Goal: Information Seeking & Learning: Learn about a topic

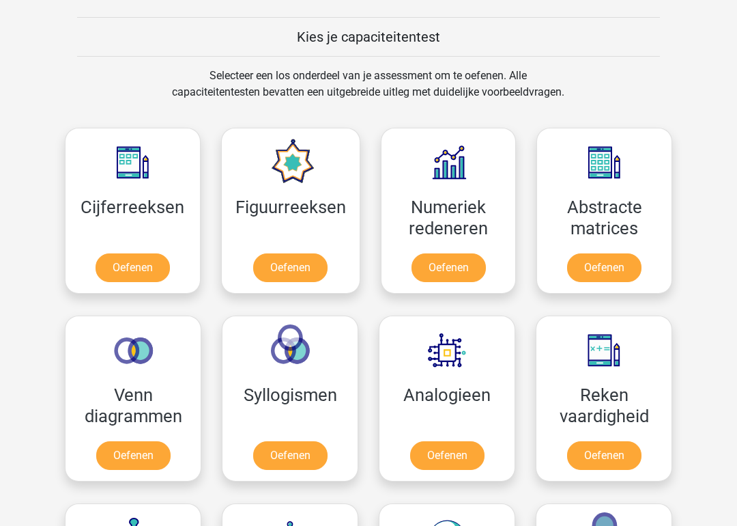
scroll to position [522, 0]
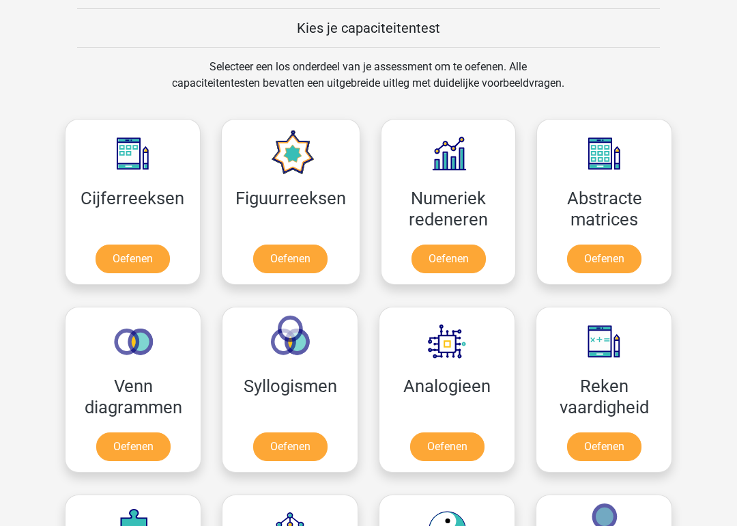
click at [119, 257] on link "Oefenen" at bounding box center [133, 258] width 74 height 29
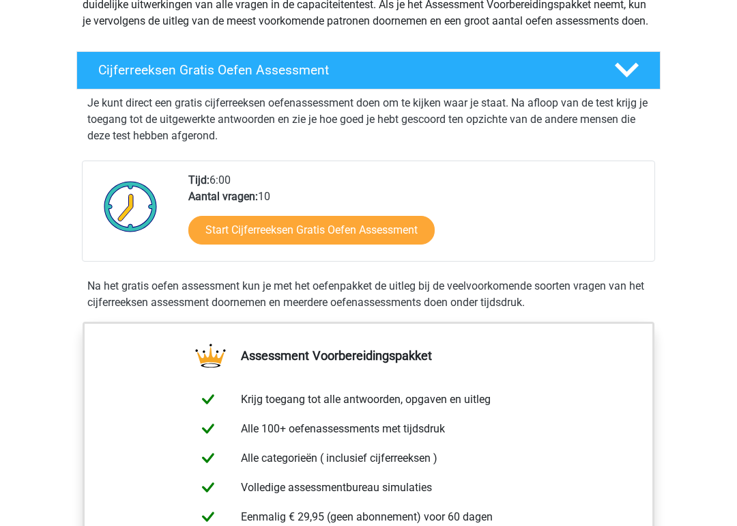
scroll to position [190, 0]
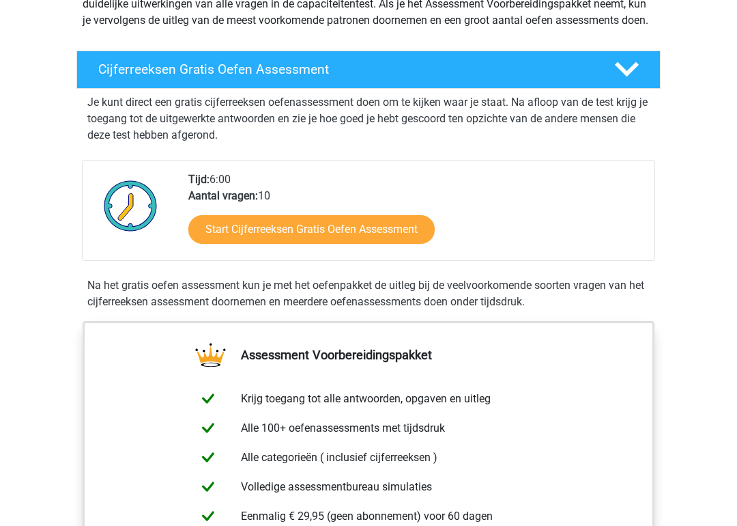
click at [231, 240] on link "Start Cijferreeksen Gratis Oefen Assessment" at bounding box center [311, 230] width 246 height 29
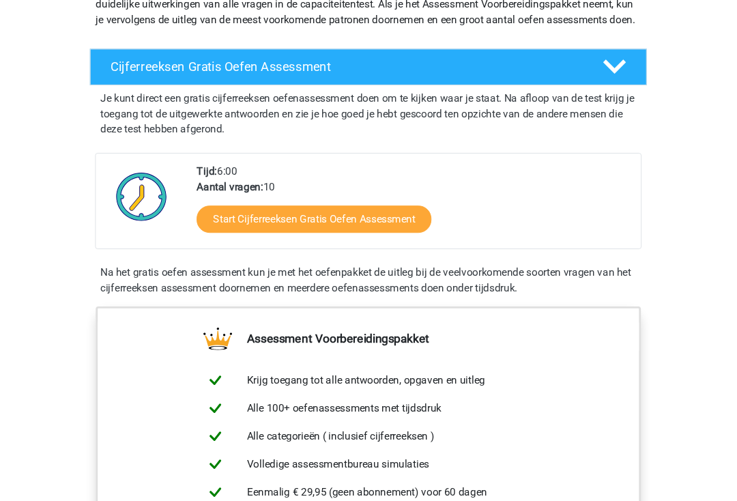
scroll to position [246, 0]
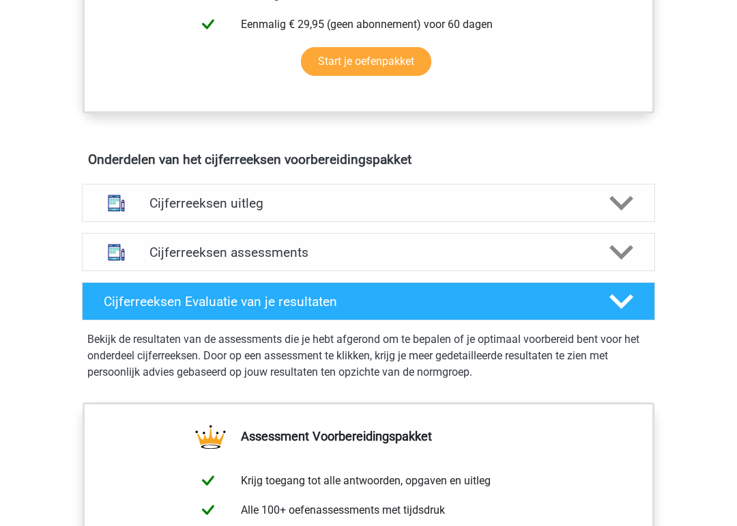
click at [617, 212] on polygon at bounding box center [622, 204] width 24 height 15
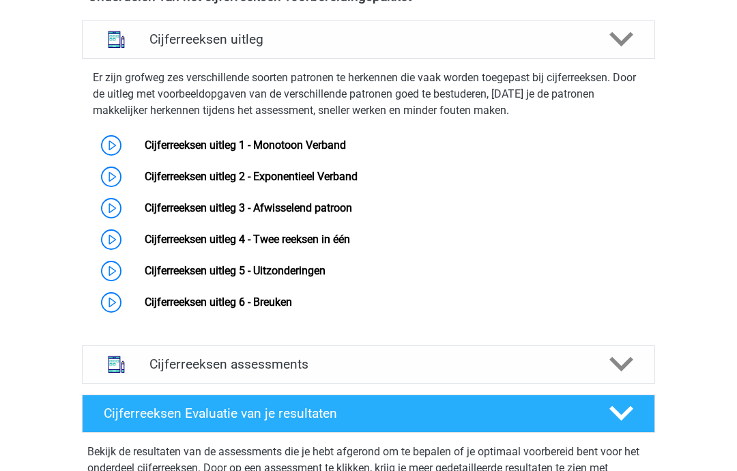
scroll to position [827, 0]
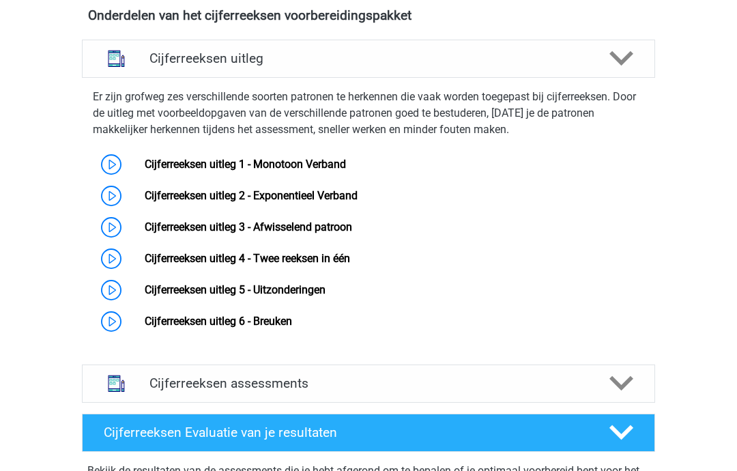
click at [173, 171] on link "Cijferreeksen uitleg 1 - Monotoon Verband" at bounding box center [245, 164] width 201 height 13
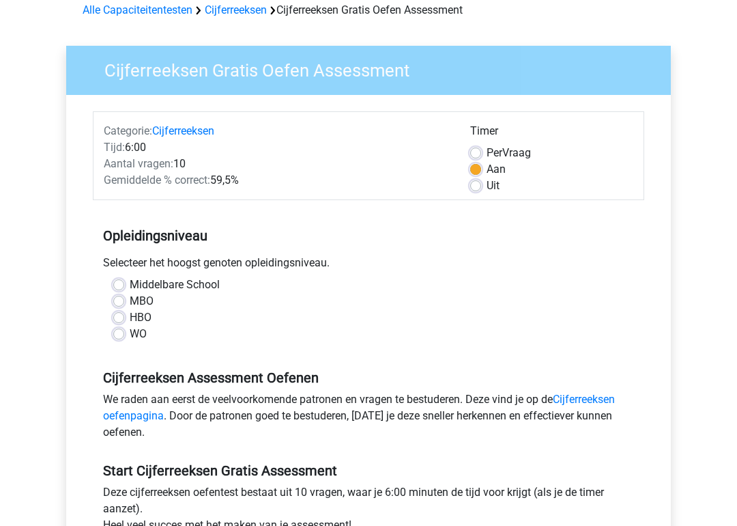
scroll to position [67, 0]
click at [130, 313] on label "HBO" at bounding box center [141, 317] width 22 height 16
click at [115, 313] on input "HBO" at bounding box center [118, 316] width 11 height 14
radio input "true"
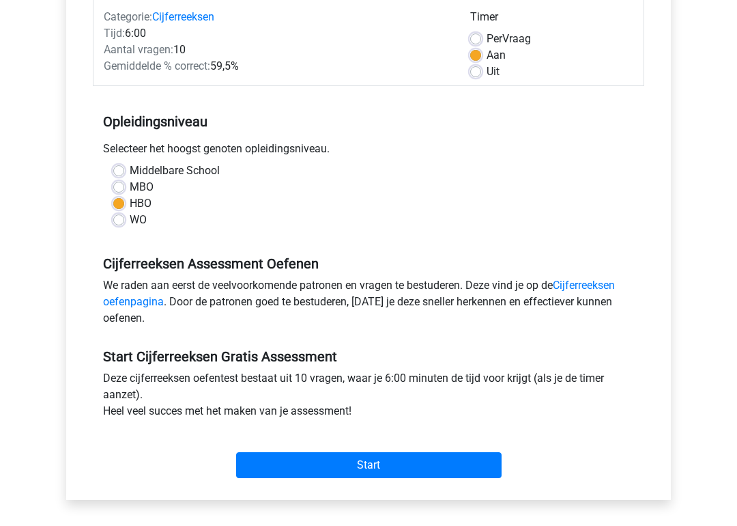
scroll to position [182, 0]
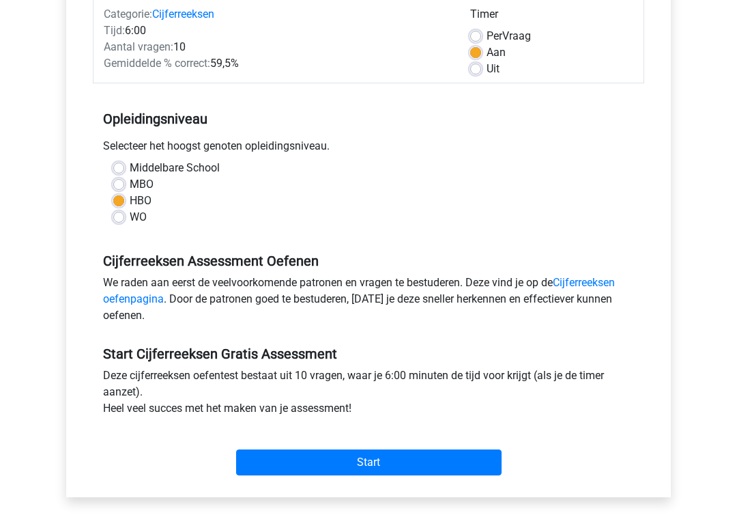
click at [346, 459] on input "Start" at bounding box center [369, 463] width 266 height 26
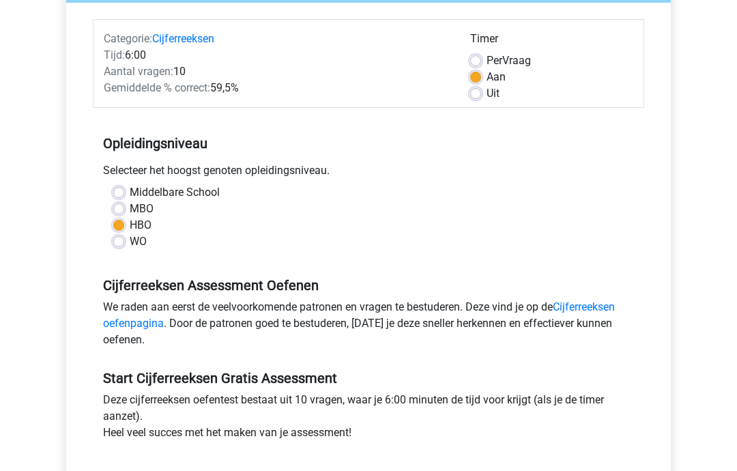
scroll to position [0, 0]
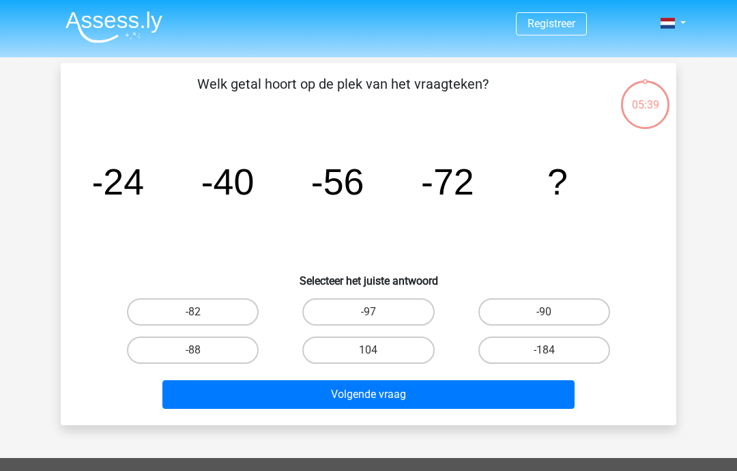
click at [172, 352] on label "-88" at bounding box center [193, 350] width 132 height 27
click at [193, 352] on input "-88" at bounding box center [197, 354] width 9 height 9
radio input "true"
click at [243, 391] on button "Volgende vraag" at bounding box center [368, 394] width 413 height 29
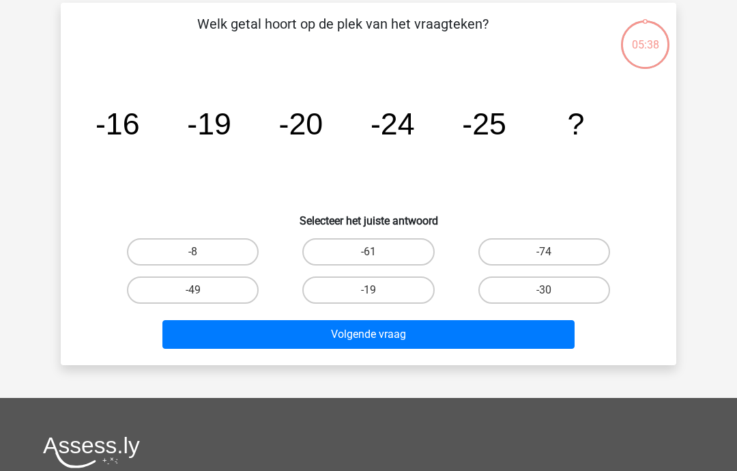
scroll to position [63, 0]
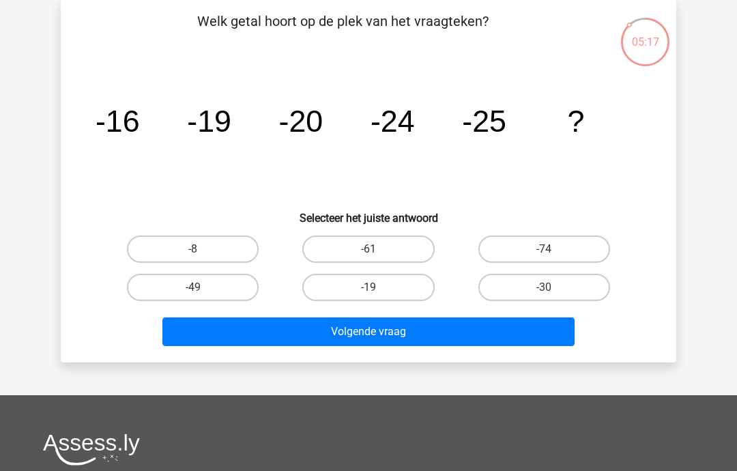
click at [516, 288] on label "-30" at bounding box center [545, 287] width 132 height 27
click at [544, 288] on input "-30" at bounding box center [548, 291] width 9 height 9
radio input "true"
click at [302, 343] on button "Volgende vraag" at bounding box center [368, 331] width 413 height 29
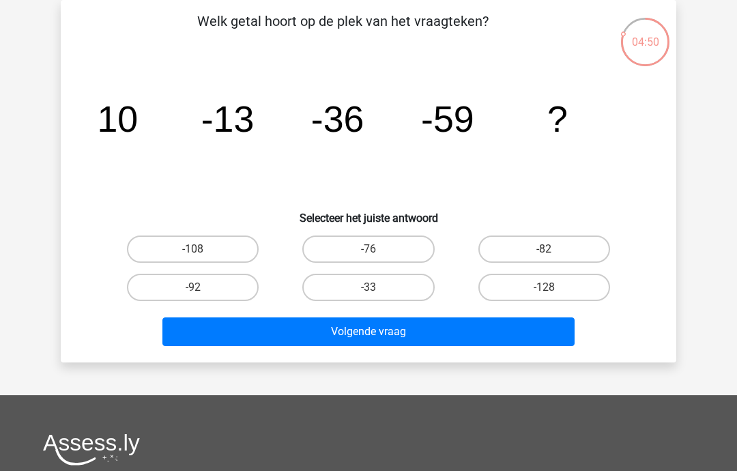
click at [153, 287] on label "-92" at bounding box center [193, 287] width 132 height 27
click at [193, 287] on input "-92" at bounding box center [197, 291] width 9 height 9
radio input "true"
click at [582, 249] on label "-82" at bounding box center [545, 249] width 132 height 27
click at [553, 249] on input "-82" at bounding box center [548, 253] width 9 height 9
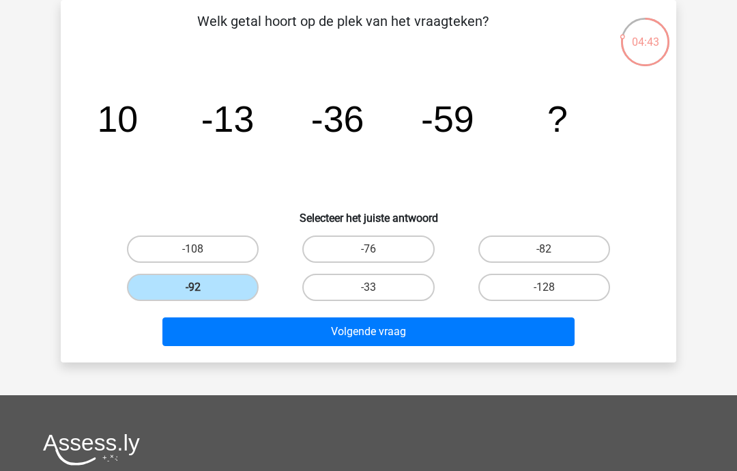
radio input "true"
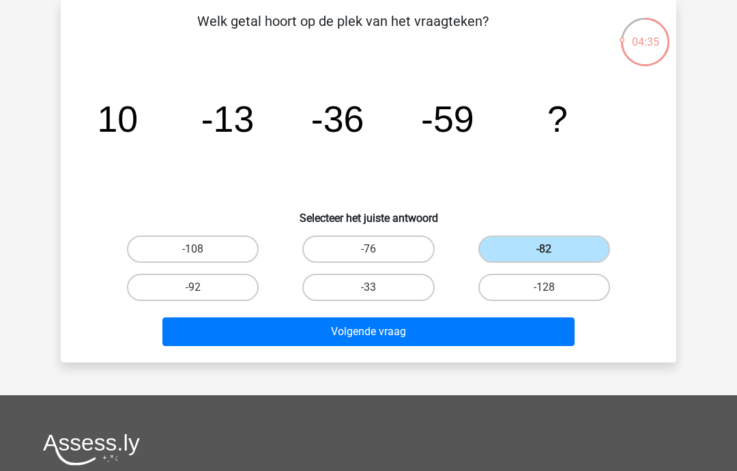
click at [221, 325] on button "Volgende vraag" at bounding box center [368, 331] width 413 height 29
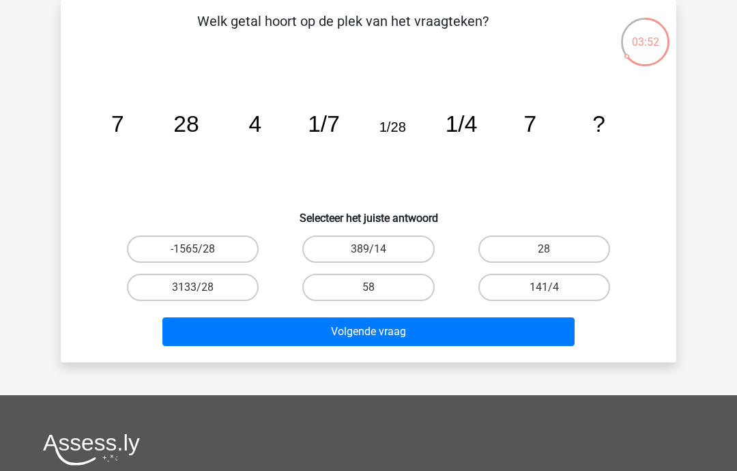
click at [563, 248] on label "28" at bounding box center [545, 249] width 132 height 27
click at [553, 249] on input "28" at bounding box center [548, 253] width 9 height 9
radio input "true"
click at [240, 333] on button "Volgende vraag" at bounding box center [368, 331] width 413 height 29
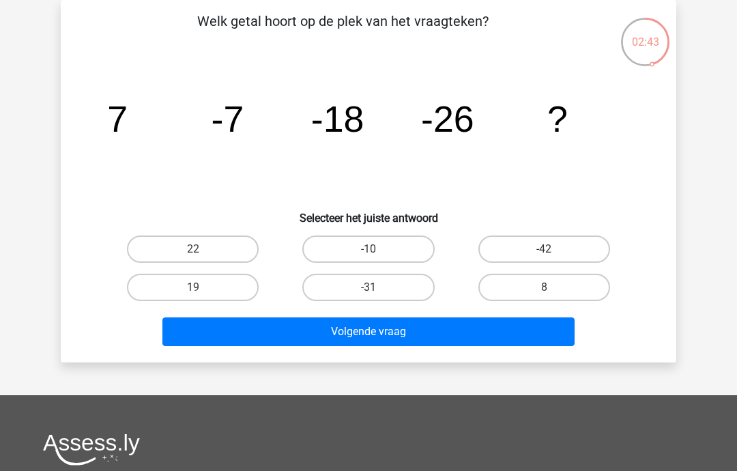
click at [232, 335] on button "Volgende vraag" at bounding box center [368, 331] width 413 height 29
click at [579, 244] on label "-42" at bounding box center [545, 249] width 132 height 27
click at [553, 249] on input "-42" at bounding box center [548, 253] width 9 height 9
radio input "true"
click at [212, 330] on button "Volgende vraag" at bounding box center [368, 331] width 413 height 29
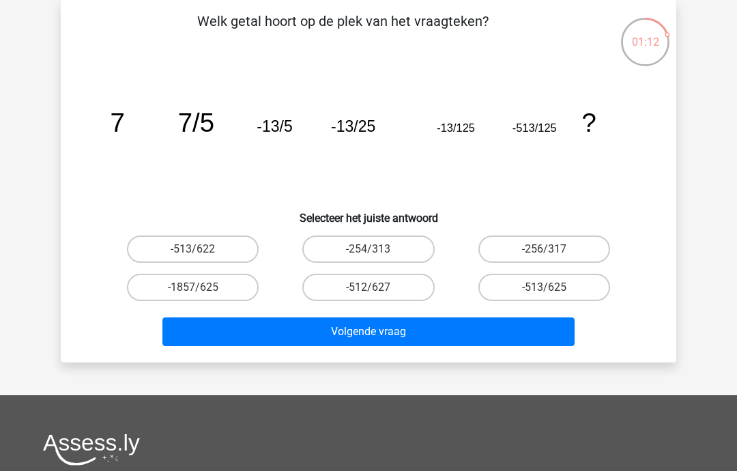
click at [501, 281] on label "-513/625" at bounding box center [545, 287] width 132 height 27
click at [544, 287] on input "-513/625" at bounding box center [548, 291] width 9 height 9
radio input "true"
click at [294, 325] on button "Volgende vraag" at bounding box center [368, 331] width 413 height 29
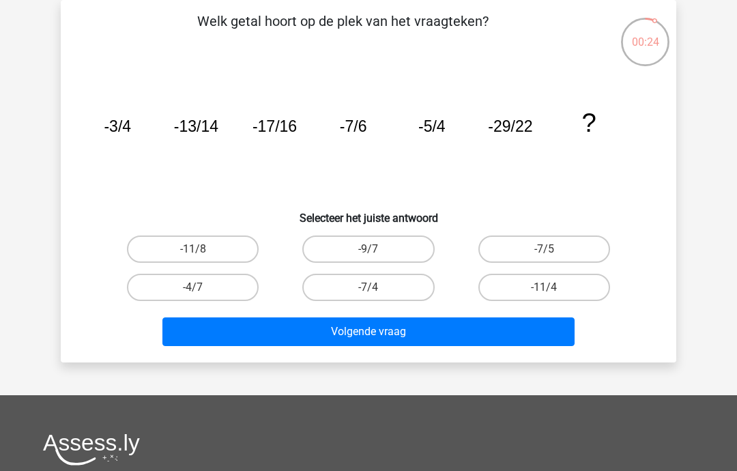
click at [354, 285] on label "-7/4" at bounding box center [368, 287] width 132 height 27
click at [369, 287] on input "-7/4" at bounding box center [373, 291] width 9 height 9
radio input "true"
click at [276, 335] on button "Volgende vraag" at bounding box center [368, 331] width 413 height 29
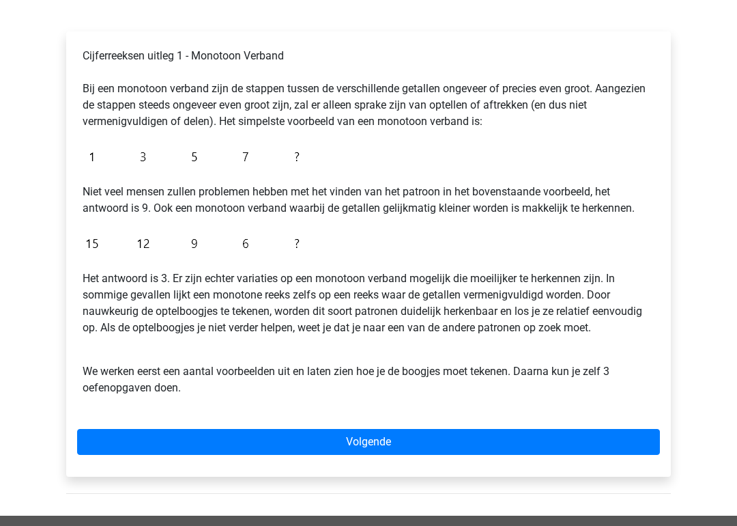
scroll to position [215, 0]
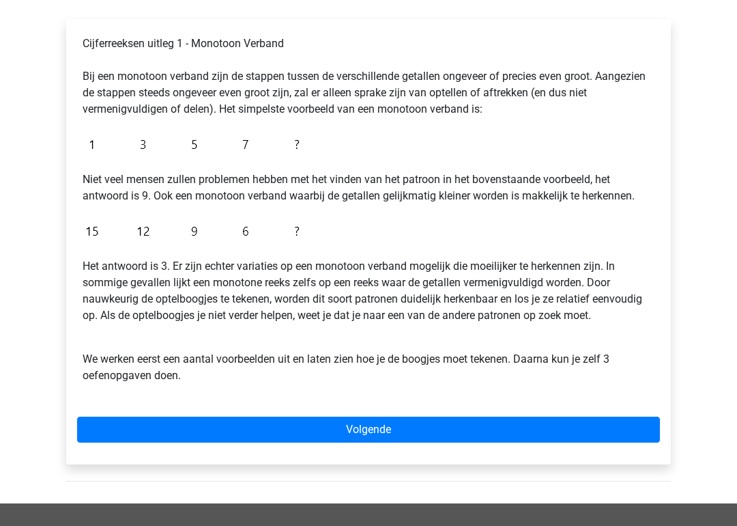
click at [335, 423] on link "Volgende" at bounding box center [368, 430] width 583 height 26
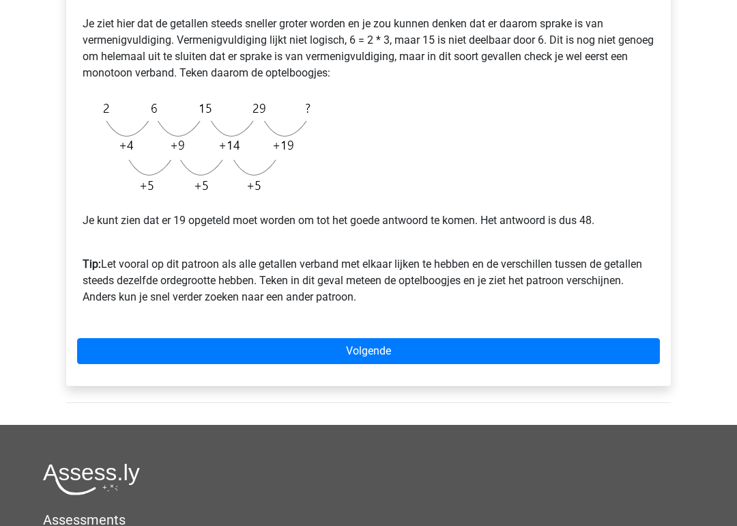
scroll to position [360, 0]
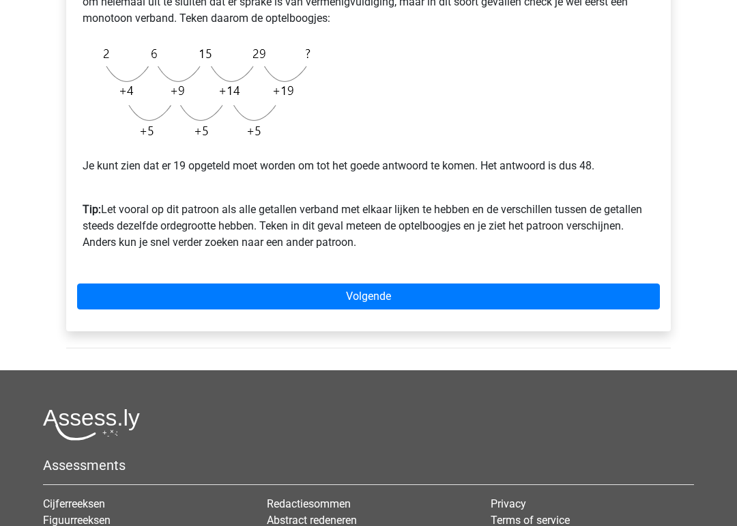
click at [555, 296] on link "Volgende" at bounding box center [368, 296] width 583 height 26
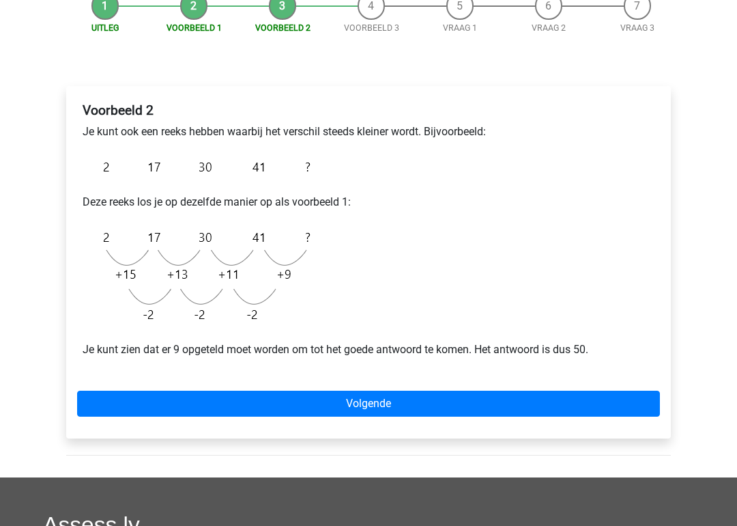
scroll to position [149, 0]
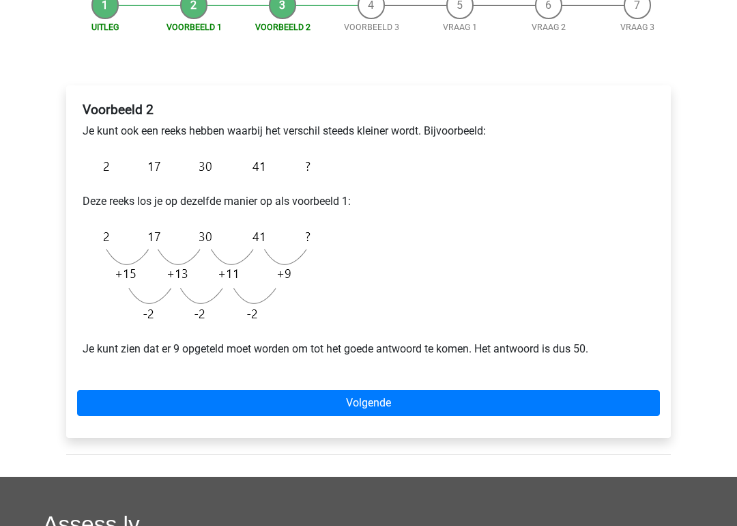
click at [296, 392] on link "Volgende" at bounding box center [368, 404] width 583 height 26
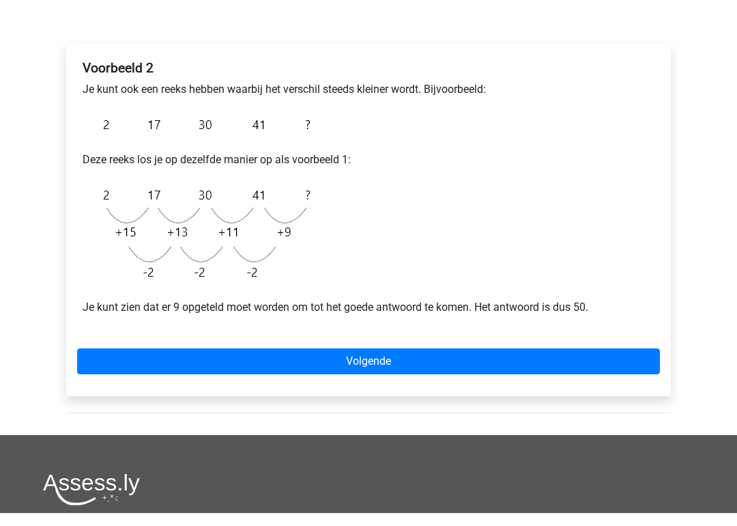
scroll to position [178, 0]
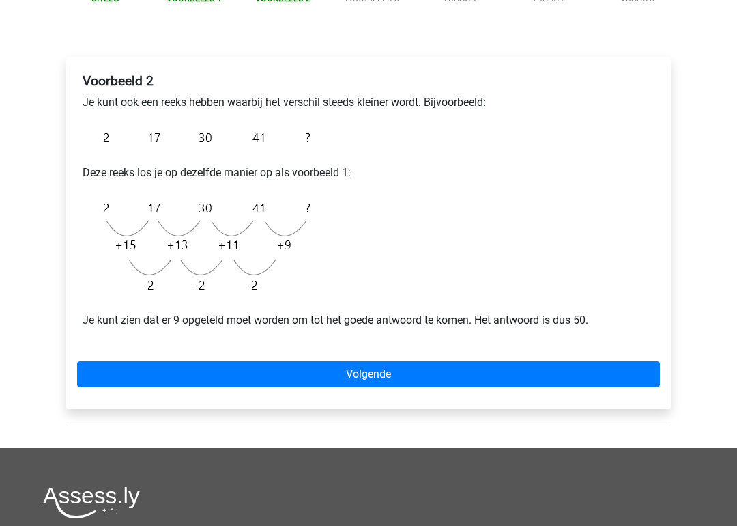
click at [356, 364] on link "Volgende" at bounding box center [368, 374] width 583 height 26
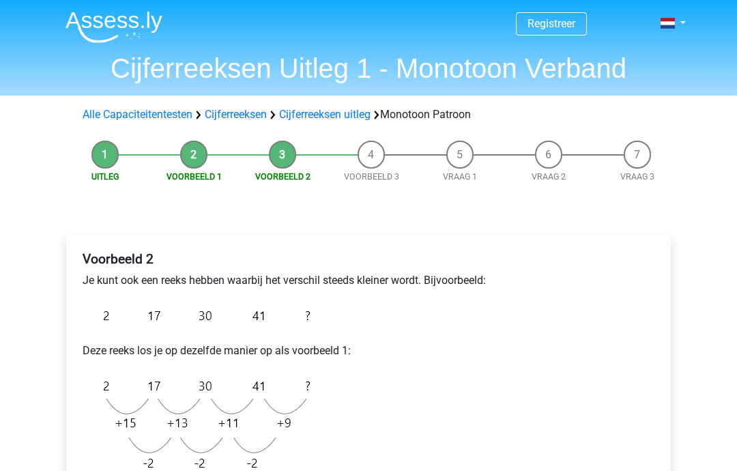
scroll to position [233, 0]
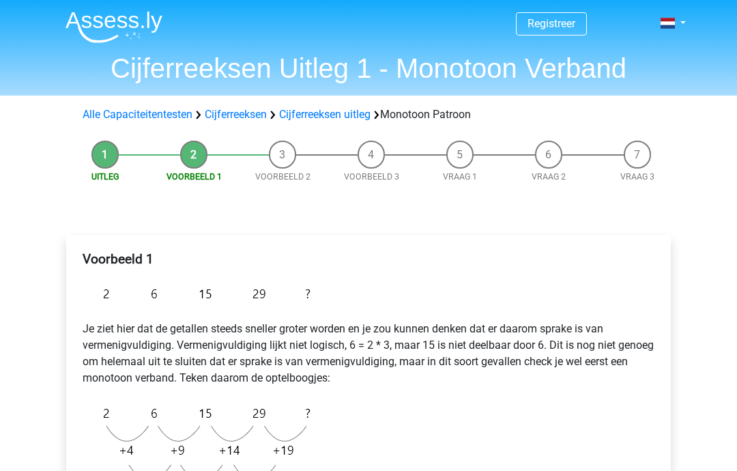
scroll to position [414, 0]
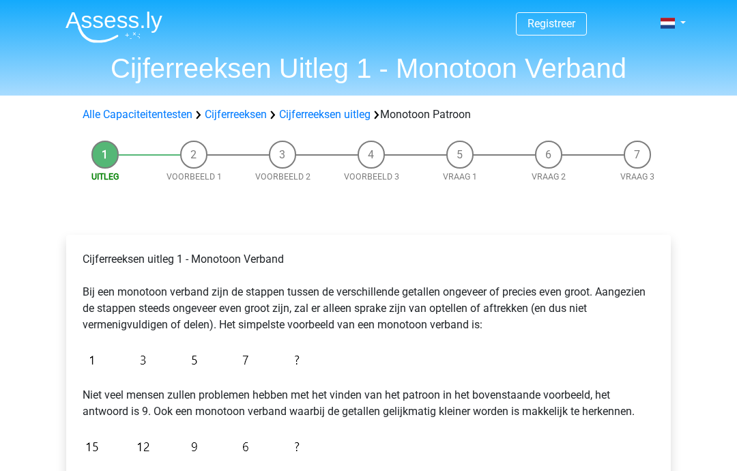
scroll to position [270, 0]
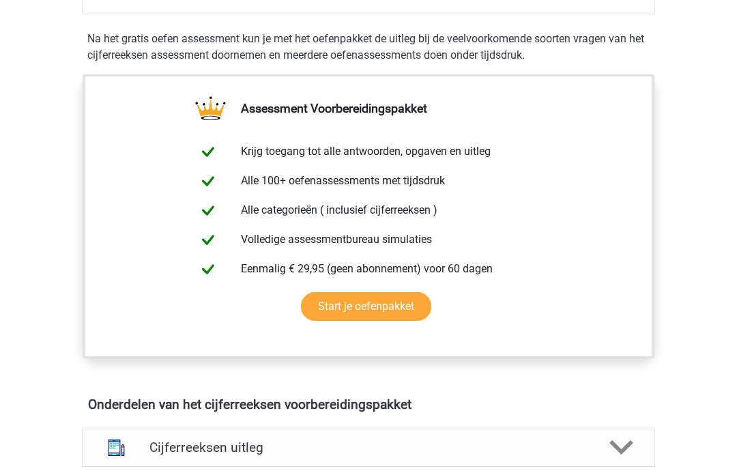
scroll to position [433, 0]
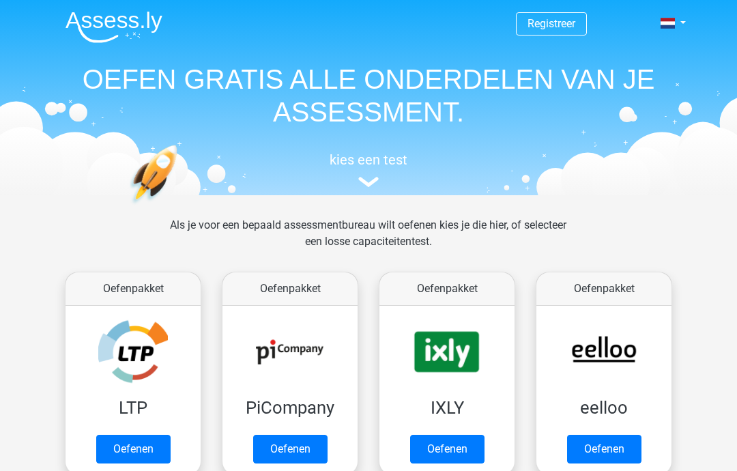
scroll to position [576, 0]
